Goal: Task Accomplishment & Management: Manage account settings

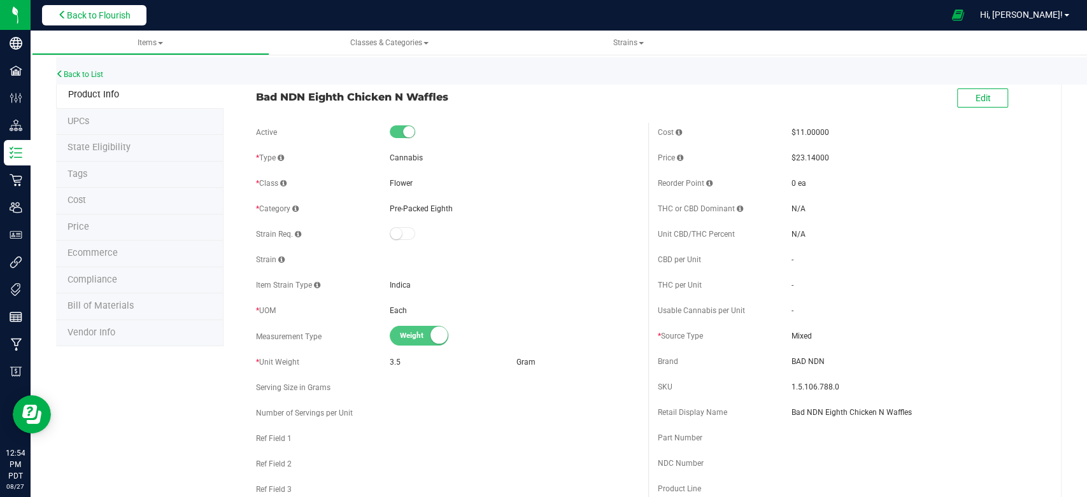
click at [74, 19] on span "Back to Flourish" at bounding box center [99, 15] width 64 height 10
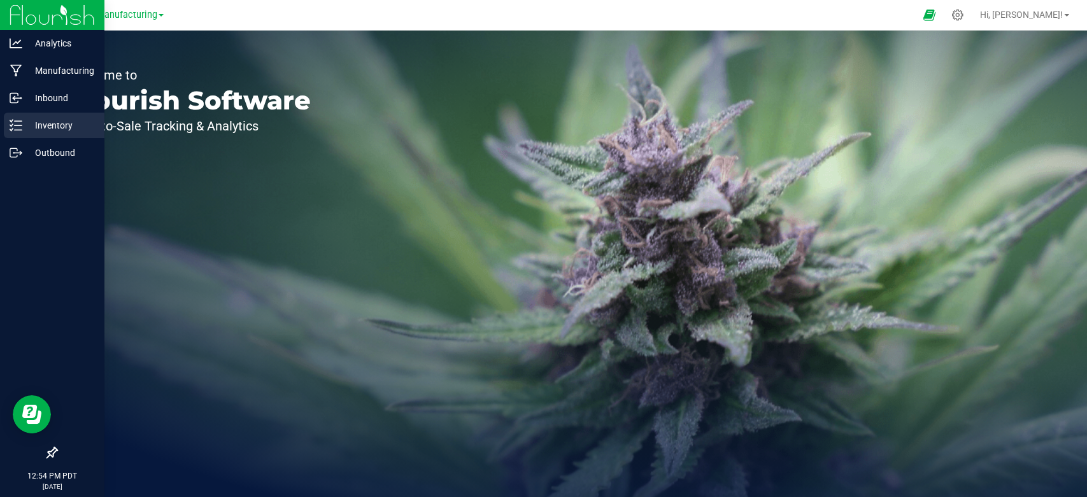
click at [50, 118] on p "Inventory" at bounding box center [60, 125] width 76 height 15
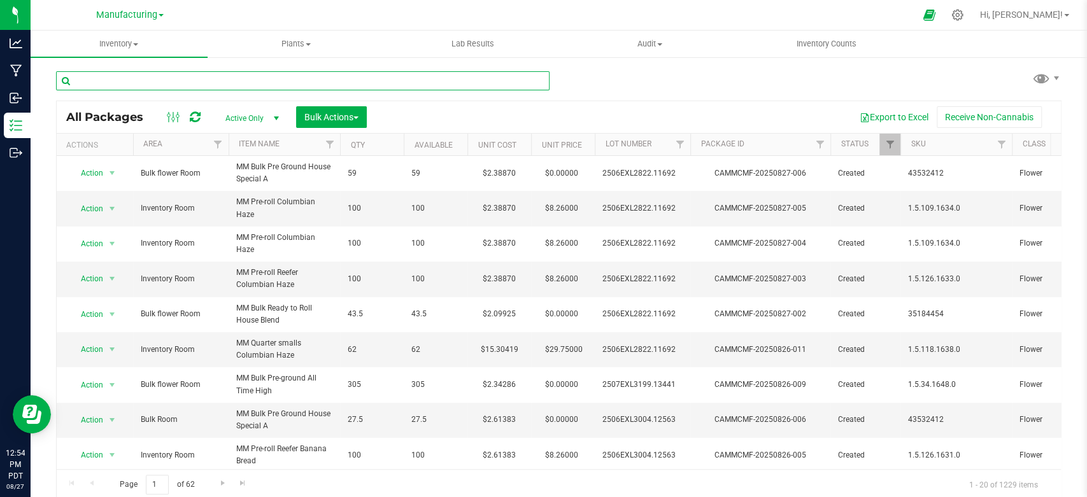
click at [182, 80] on input "text" at bounding box center [303, 80] width 494 height 19
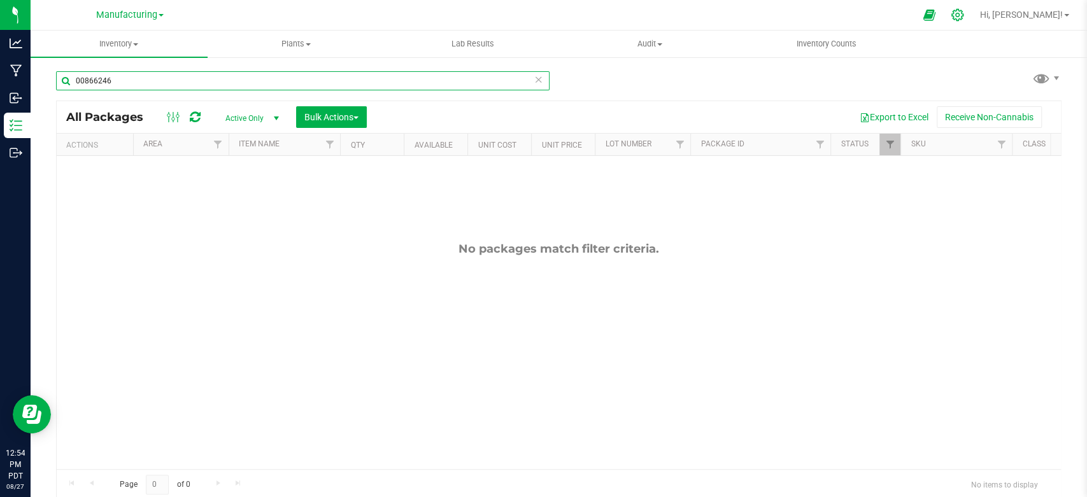
type input "00866246"
click at [974, 10] on div at bounding box center [958, 14] width 32 height 27
click at [967, 14] on div at bounding box center [958, 14] width 18 height 13
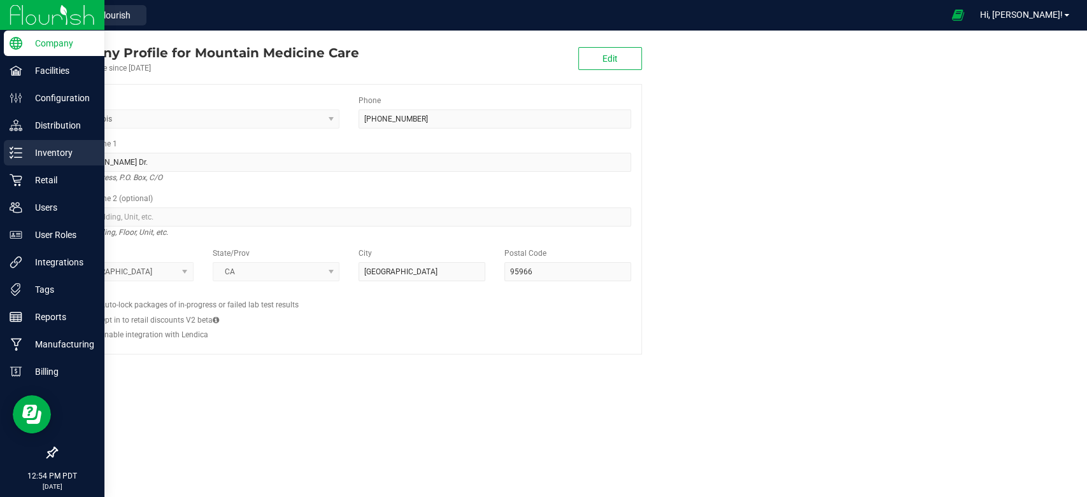
click at [21, 161] on div "Inventory" at bounding box center [54, 152] width 101 height 25
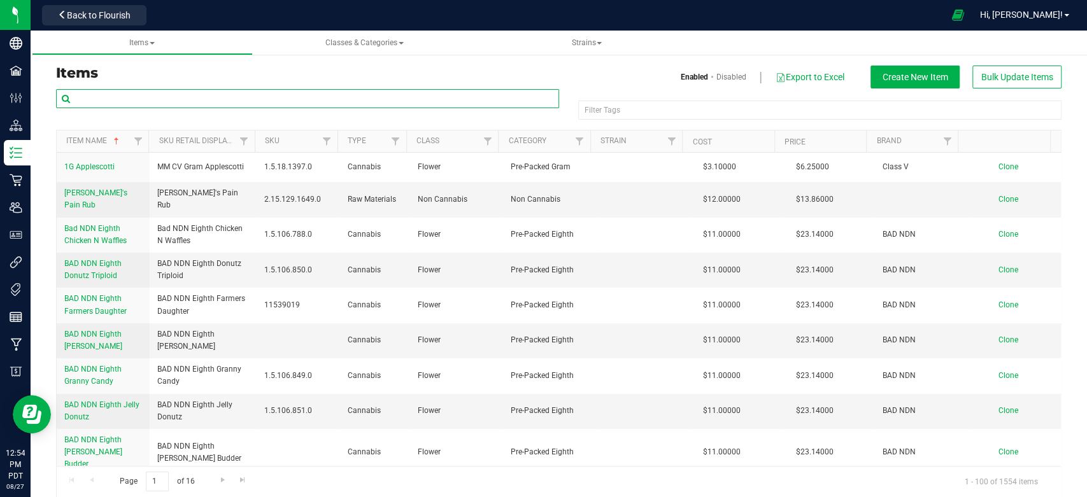
click at [183, 101] on input "text" at bounding box center [307, 98] width 503 height 19
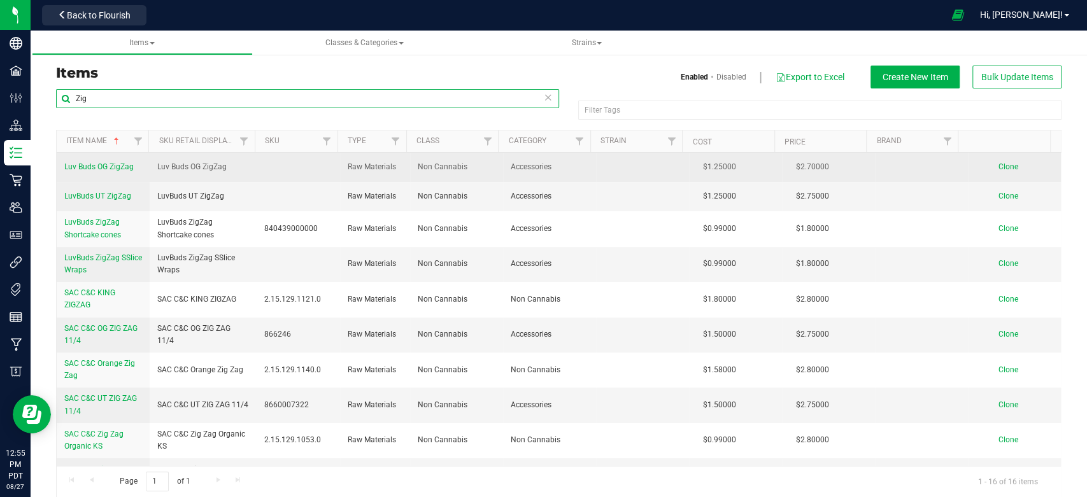
type input "Zig"
click at [111, 161] on link "Luv Buds OG ZigZag" at bounding box center [98, 167] width 69 height 12
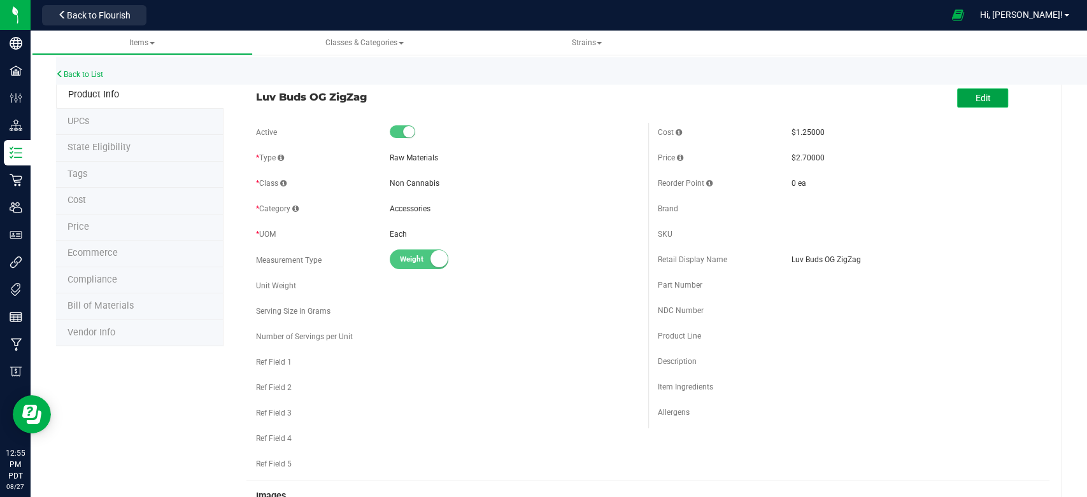
click at [975, 97] on span "Edit" at bounding box center [982, 98] width 15 height 10
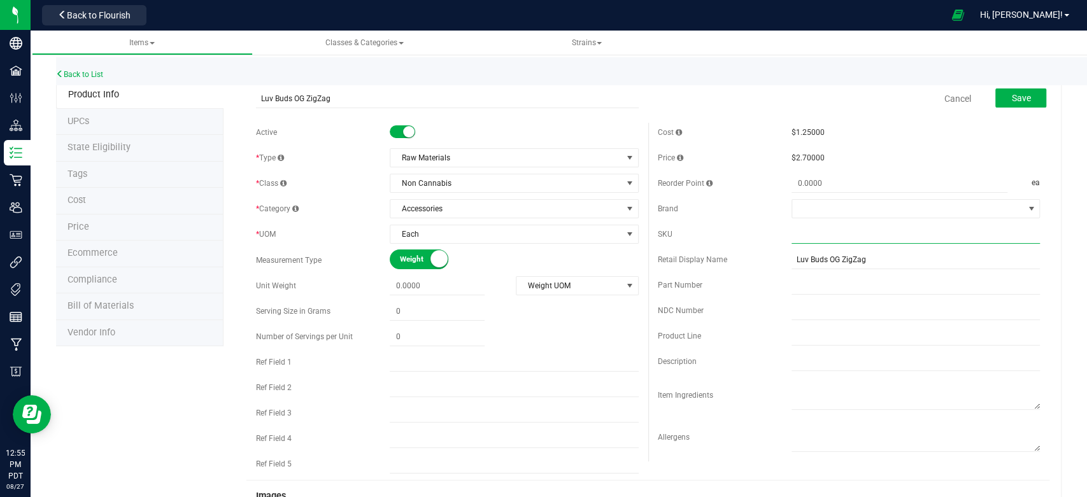
click at [810, 231] on input "text" at bounding box center [916, 234] width 248 height 19
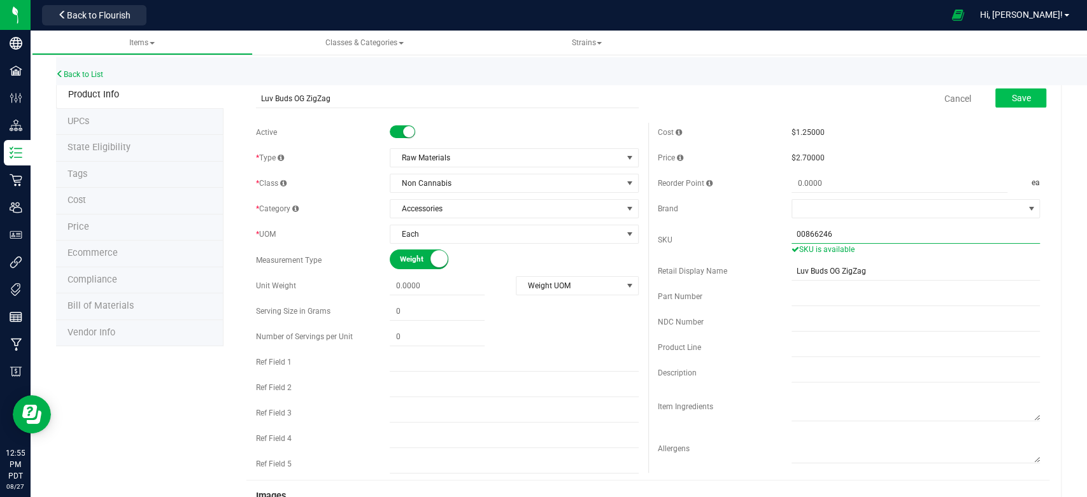
type input "00866246"
click at [996, 102] on button "Save" at bounding box center [1021, 98] width 51 height 19
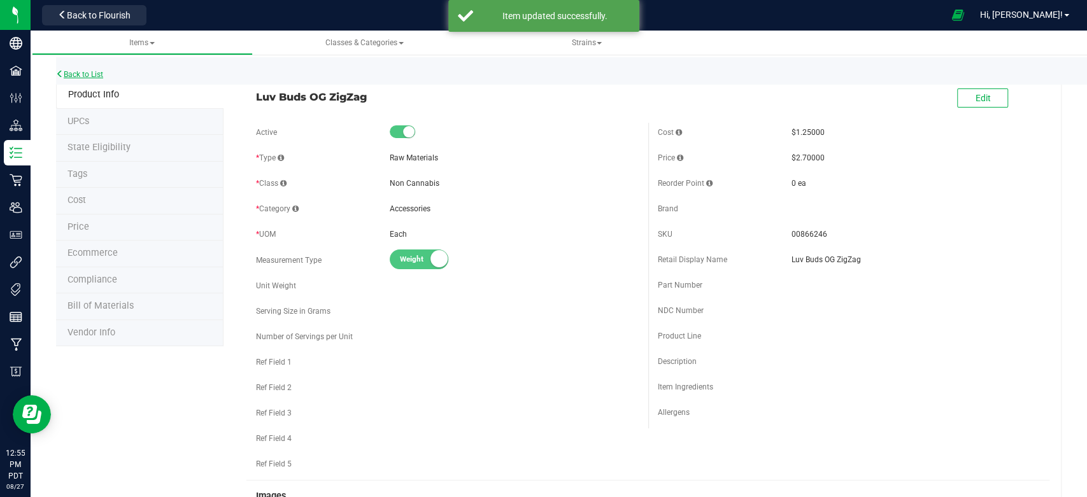
click at [82, 75] on link "Back to List" at bounding box center [79, 74] width 47 height 9
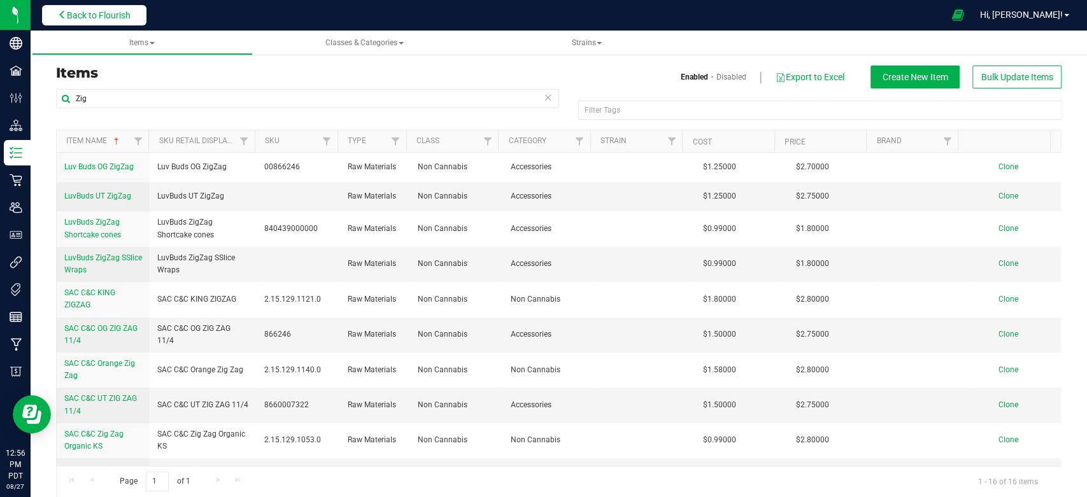
click at [75, 11] on span "Back to Flourish" at bounding box center [99, 15] width 64 height 10
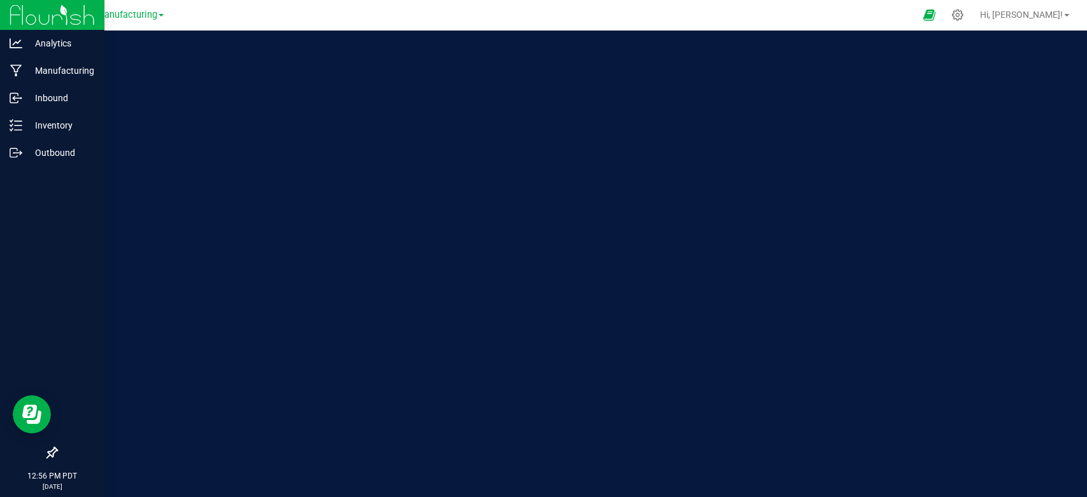
click at [11, 10] on img at bounding box center [52, 15] width 85 height 30
